Goal: Information Seeking & Learning: Learn about a topic

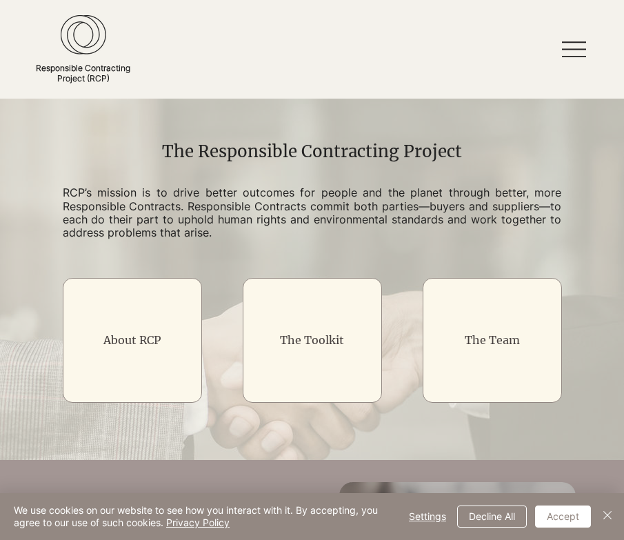
click at [579, 46] on icon at bounding box center [574, 49] width 24 height 24
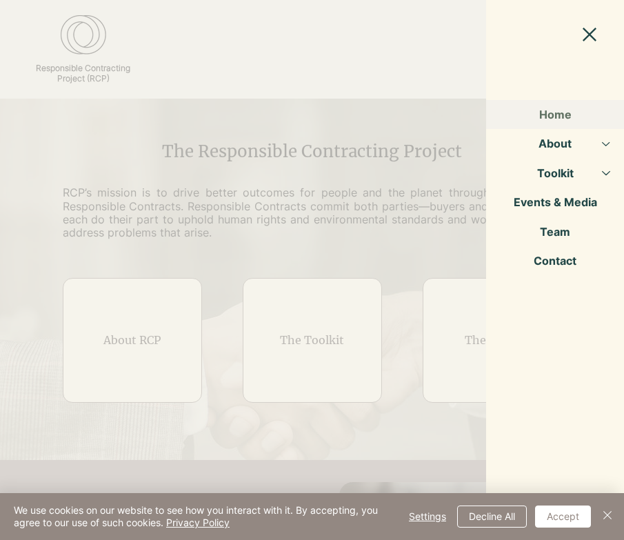
click at [321, 210] on div at bounding box center [312, 270] width 624 height 540
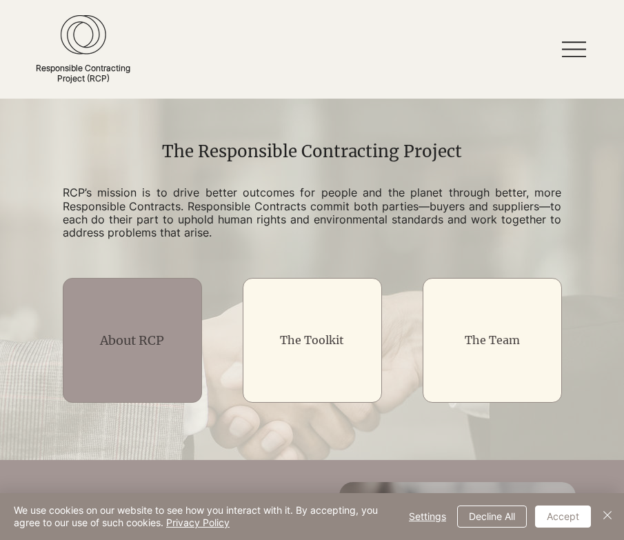
click at [90, 337] on h2 "About RCP" at bounding box center [132, 340] width 111 height 17
click at [135, 340] on link "About RCP" at bounding box center [132, 340] width 64 height 16
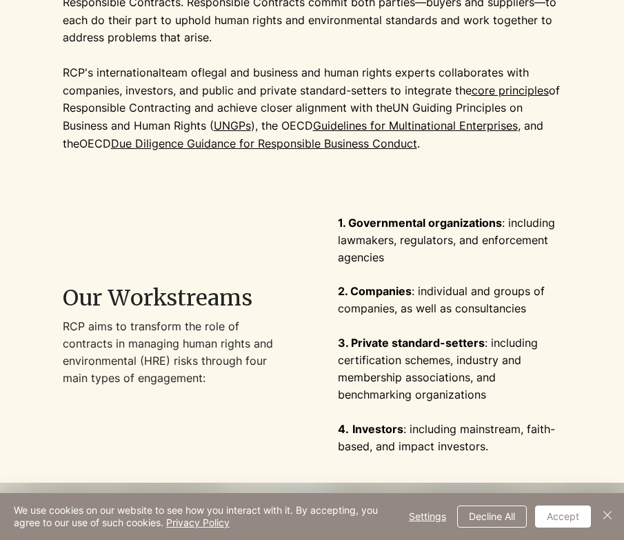
scroll to position [276, 0]
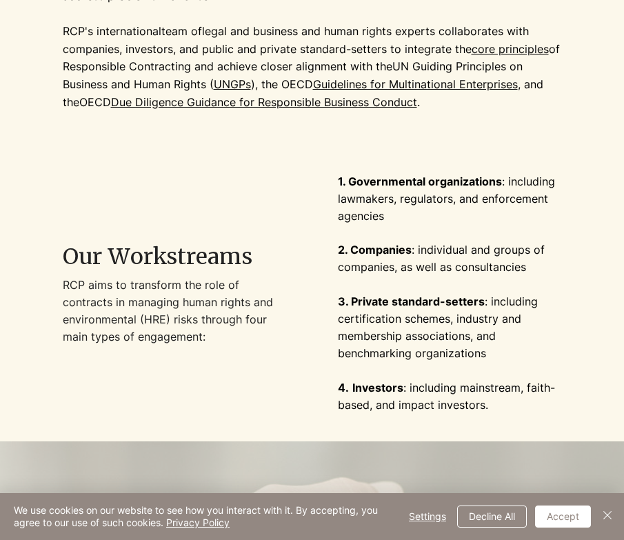
click at [613, 187] on div at bounding box center [468, 293] width 312 height 297
click at [562, 176] on div at bounding box center [468, 293] width 312 height 297
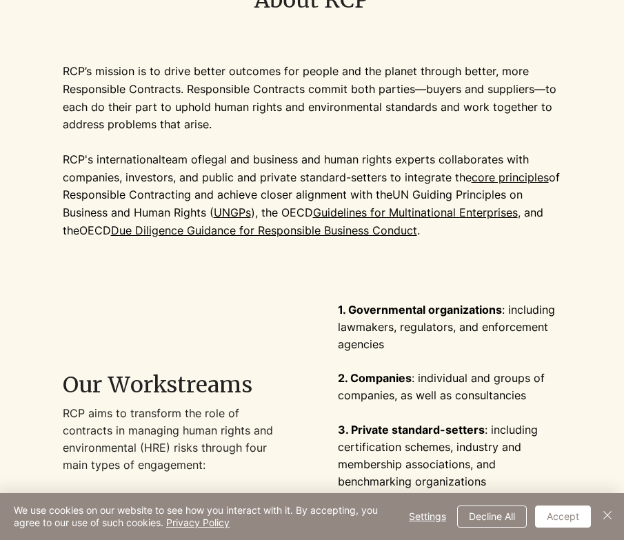
scroll to position [138, 0]
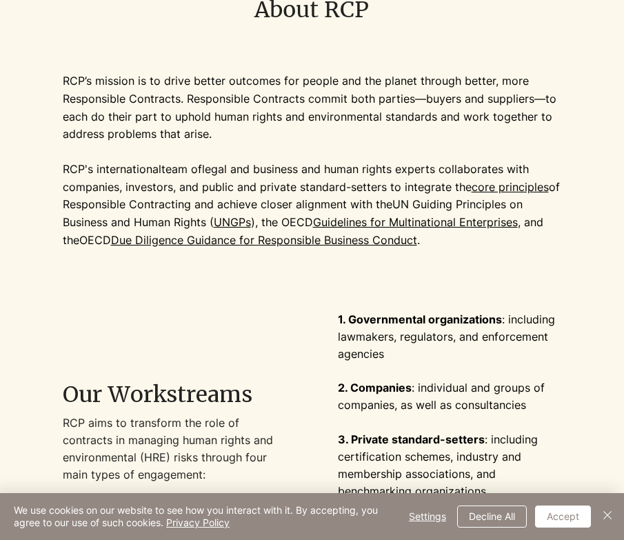
click at [533, 27] on div "main content" at bounding box center [312, 0] width 624 height 79
